Goal: Task Accomplishment & Management: Manage account settings

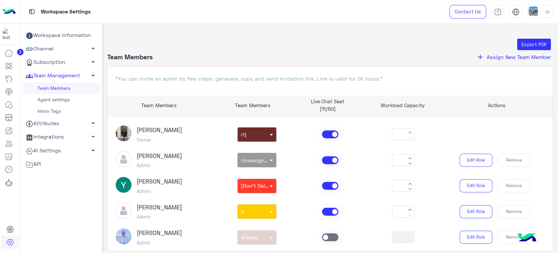
click at [294, 185] on div at bounding box center [330, 186] width 73 height 8
click at [361, 80] on p ""You can invite an admin by few steps: generate, copy and send Invitation link.…" at bounding box center [330, 79] width 430 height 8
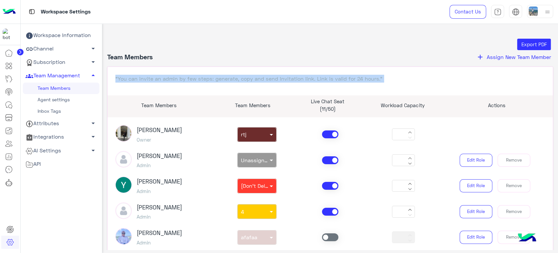
click at [361, 80] on p ""You can invite an admin by few steps: generate, copy and send Invitation link.…" at bounding box center [330, 79] width 430 height 8
click at [385, 78] on p ""You can invite an admin by few steps: generate, copy and send Invitation link.…" at bounding box center [330, 79] width 430 height 8
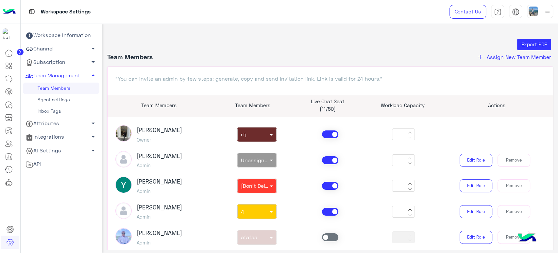
click at [327, 48] on div "Export PDF" at bounding box center [331, 45] width 442 height 12
click at [326, 48] on div "Export PDF" at bounding box center [331, 45] width 442 height 12
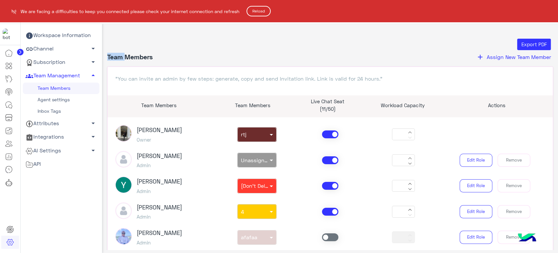
click at [254, 12] on button "Reload" at bounding box center [259, 11] width 24 height 10
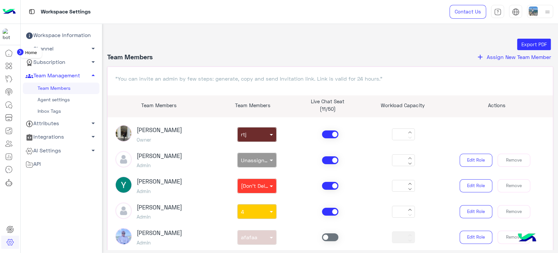
click at [6, 57] on link at bounding box center [9, 52] width 18 height 13
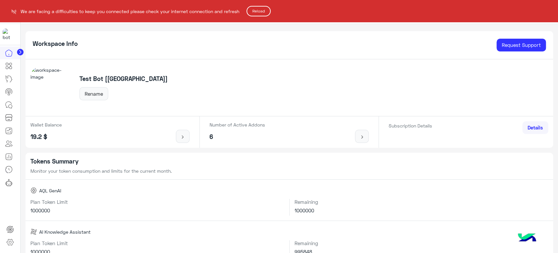
click at [264, 13] on button "Reload" at bounding box center [259, 11] width 24 height 10
